Goal: Task Accomplishment & Management: Complete application form

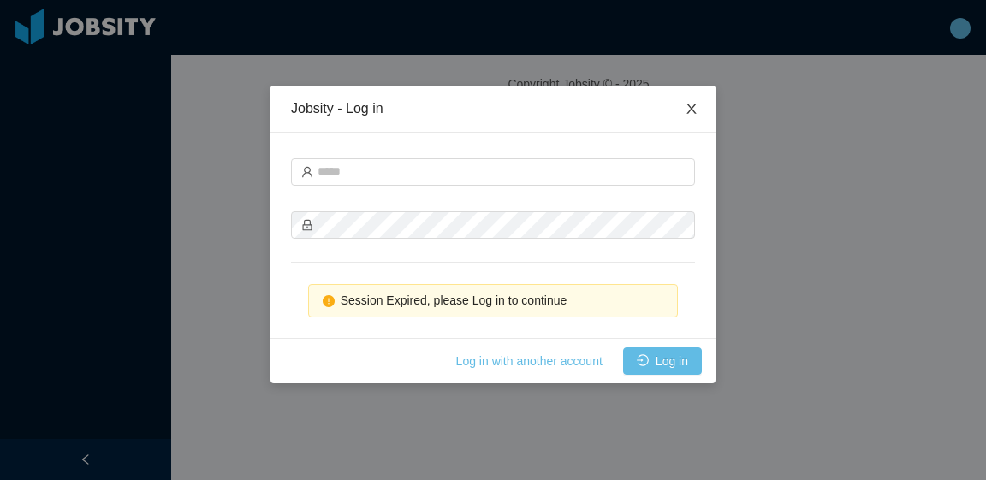
click at [700, 110] on span "Close" at bounding box center [692, 110] width 48 height 48
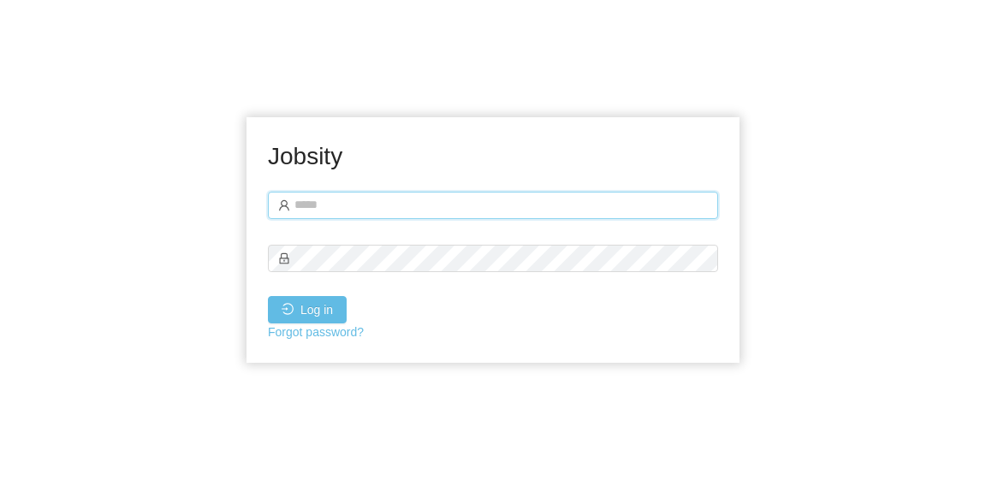
click at [382, 192] on input "text" at bounding box center [493, 205] width 450 height 27
type input "**********"
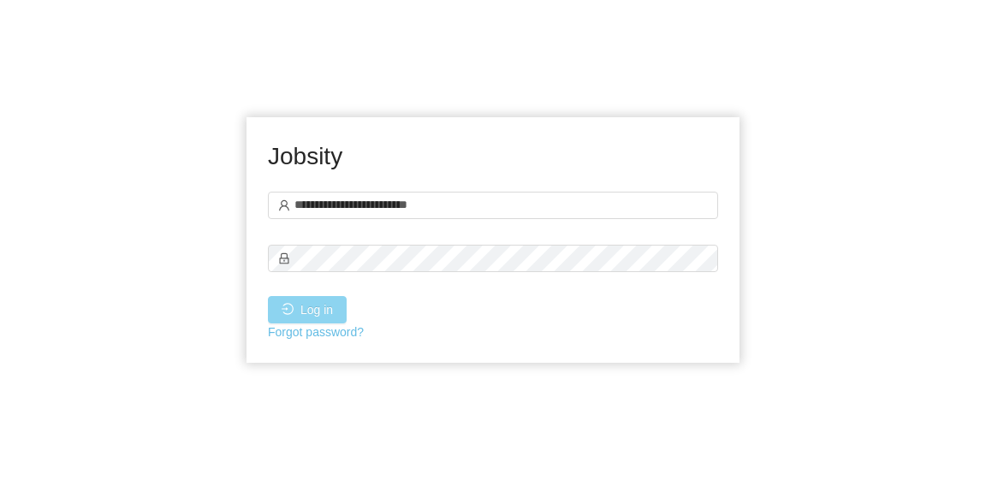
click at [306, 307] on button "Log in" at bounding box center [307, 309] width 79 height 27
